Goal: Find specific page/section: Find specific page/section

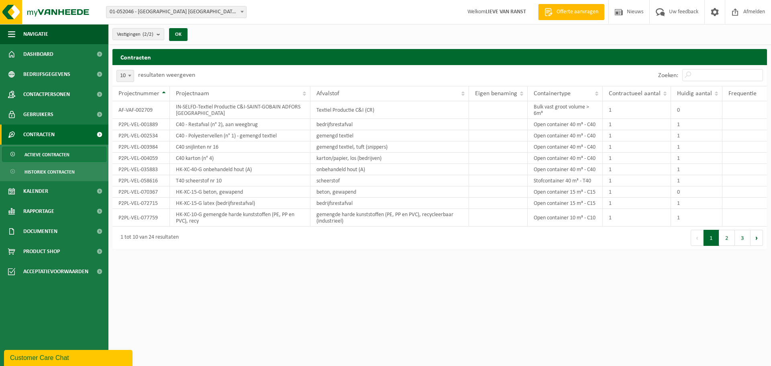
drag, startPoint x: 487, startPoint y: 280, endPoint x: 472, endPoint y: 281, distance: 15.4
click at [487, 280] on html "Vestiging: 01-052046 - SAINT-GOBAIN ADFORS [GEOGRAPHIC_DATA] - [GEOGRAPHIC_DATA…" at bounding box center [385, 183] width 771 height 366
click at [319, 307] on html "Vestiging: 01-052046 - SAINT-GOBAIN ADFORS [GEOGRAPHIC_DATA] - [GEOGRAPHIC_DATA…" at bounding box center [385, 183] width 771 height 366
click at [294, 280] on html "Vestiging: 01-052046 - SAINT-GOBAIN ADFORS [GEOGRAPHIC_DATA] - [GEOGRAPHIC_DATA…" at bounding box center [385, 183] width 771 height 366
click at [514, 292] on html "Vestiging: 01-052046 - SAINT-GOBAIN ADFORS [GEOGRAPHIC_DATA] - [GEOGRAPHIC_DATA…" at bounding box center [385, 183] width 771 height 366
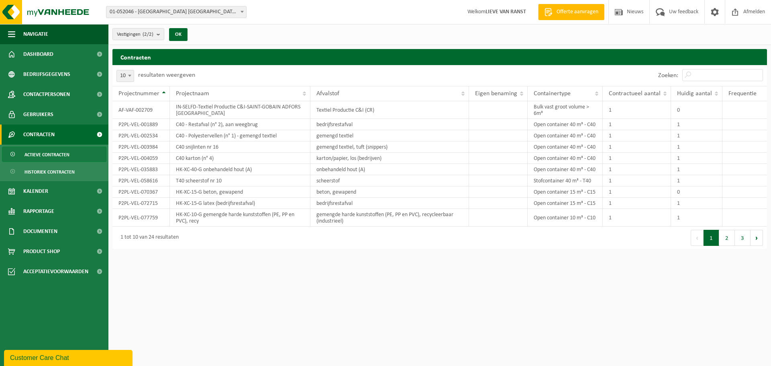
click at [229, 303] on html "Vestiging: 01-052046 - SAINT-GOBAIN ADFORS [GEOGRAPHIC_DATA] - [GEOGRAPHIC_DATA…" at bounding box center [385, 183] width 771 height 366
click at [313, 325] on html "Vestiging: 01-052046 - SAINT-GOBAIN ADFORS [GEOGRAPHIC_DATA] - [GEOGRAPHIC_DATA…" at bounding box center [385, 183] width 771 height 366
click at [726, 239] on button "2" at bounding box center [728, 238] width 16 height 16
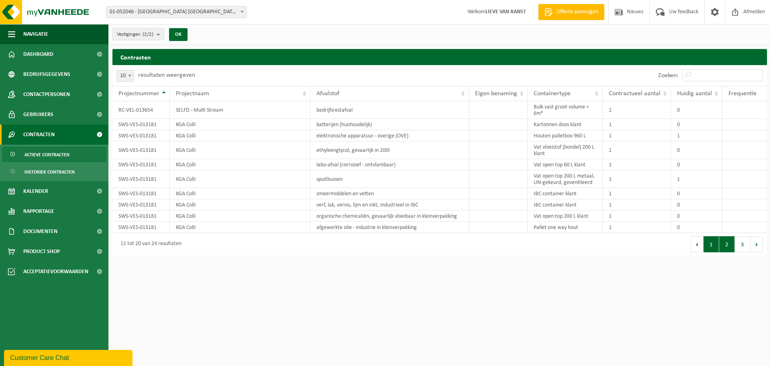
click at [713, 242] on button "1" at bounding box center [712, 244] width 16 height 16
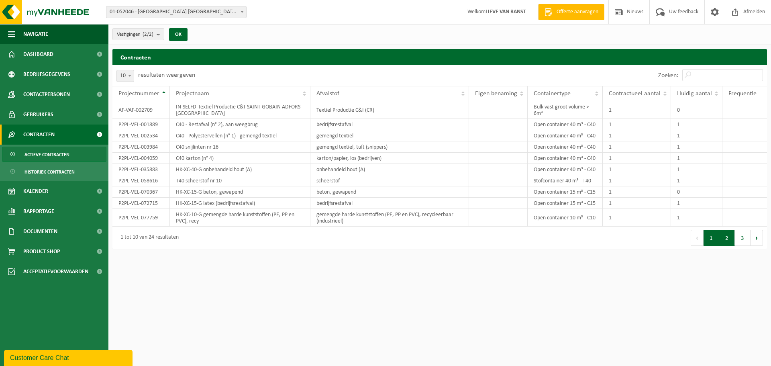
click at [726, 241] on button "2" at bounding box center [728, 238] width 16 height 16
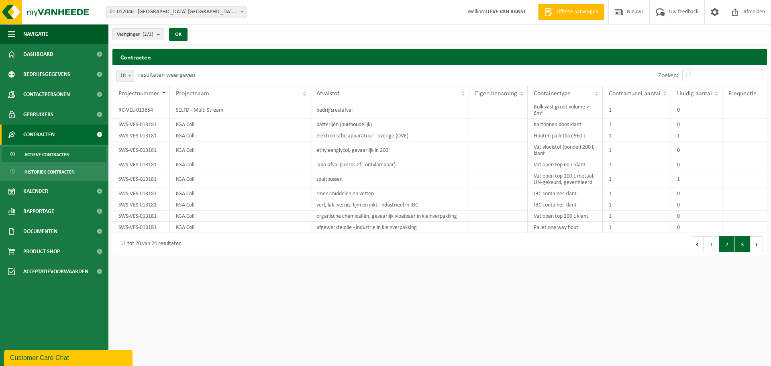
click at [742, 245] on button "3" at bounding box center [743, 244] width 16 height 16
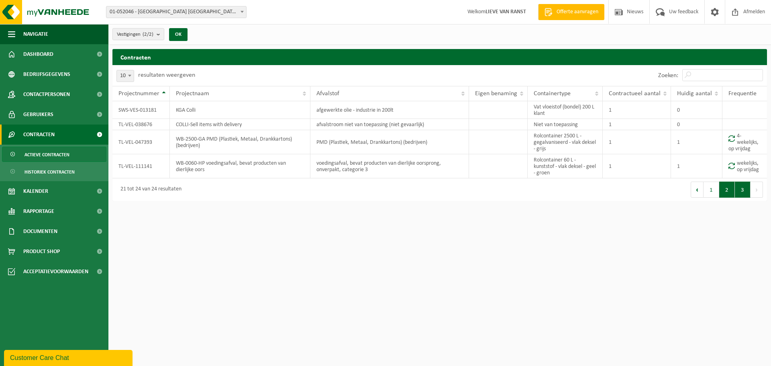
click at [726, 192] on button "2" at bounding box center [728, 190] width 16 height 16
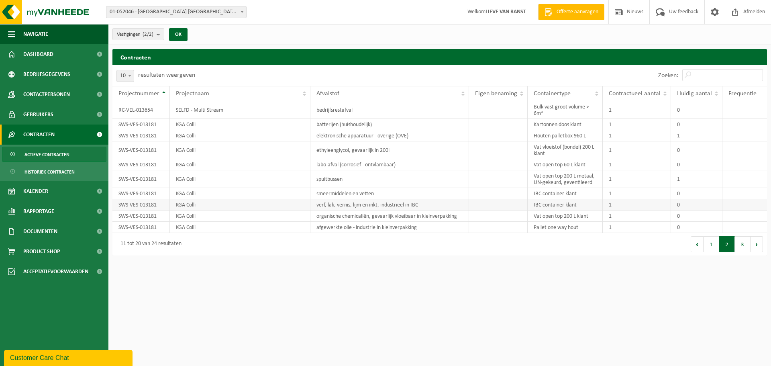
drag, startPoint x: 413, startPoint y: 206, endPoint x: 434, endPoint y: 209, distance: 21.5
click at [413, 206] on td "verf, lak, vernis, lijm en inkt, industrieel in IBC" at bounding box center [390, 204] width 159 height 11
click at [373, 207] on td "verf, lak, vernis, lijm en inkt, industrieel in IBC" at bounding box center [390, 204] width 159 height 11
click at [187, 202] on td "KGA Colli" at bounding box center [240, 204] width 141 height 11
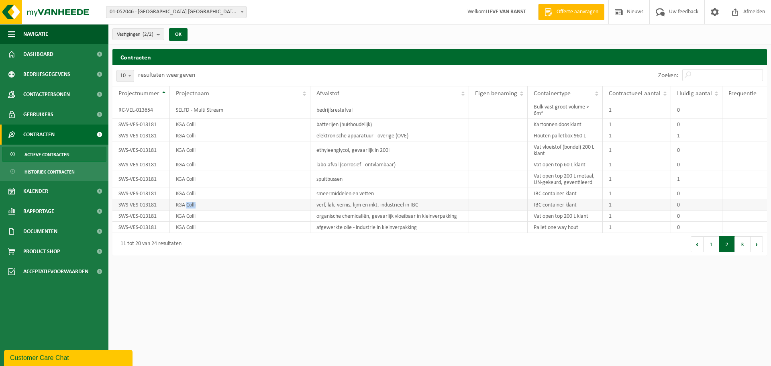
click at [187, 202] on td "KGA Colli" at bounding box center [240, 204] width 141 height 11
click at [125, 201] on td "SWS-VES-013181" at bounding box center [141, 204] width 57 height 11
click at [126, 202] on td "SWS-VES-013181" at bounding box center [141, 204] width 57 height 11
click at [127, 204] on td "SWS-VES-013181" at bounding box center [141, 204] width 57 height 11
click at [128, 205] on td "SWS-VES-013181" at bounding box center [141, 204] width 57 height 11
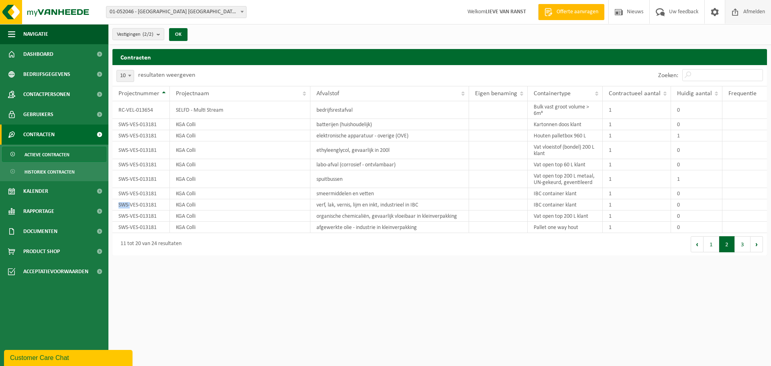
click at [769, 14] on link "Afmelden" at bounding box center [748, 12] width 46 height 24
